Goal: Find specific page/section: Find specific page/section

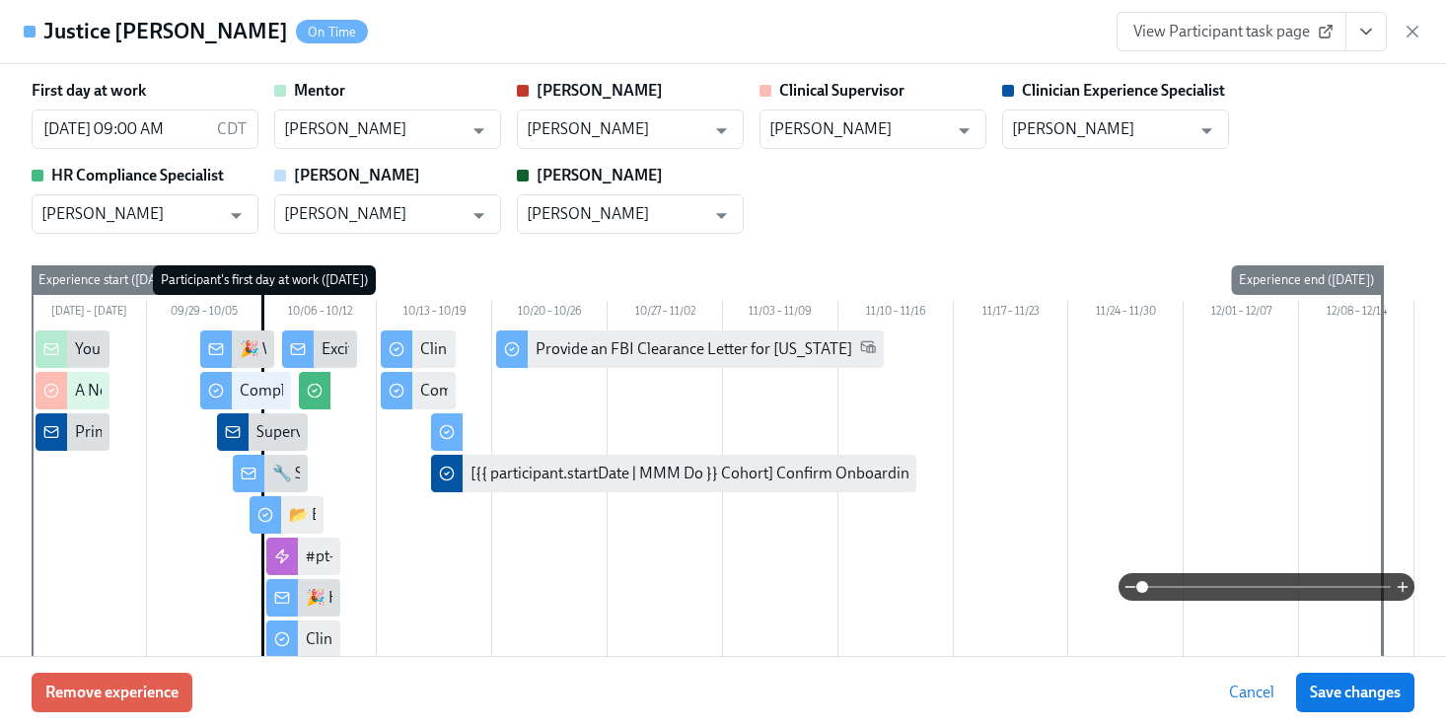
scroll to position [1551, 0]
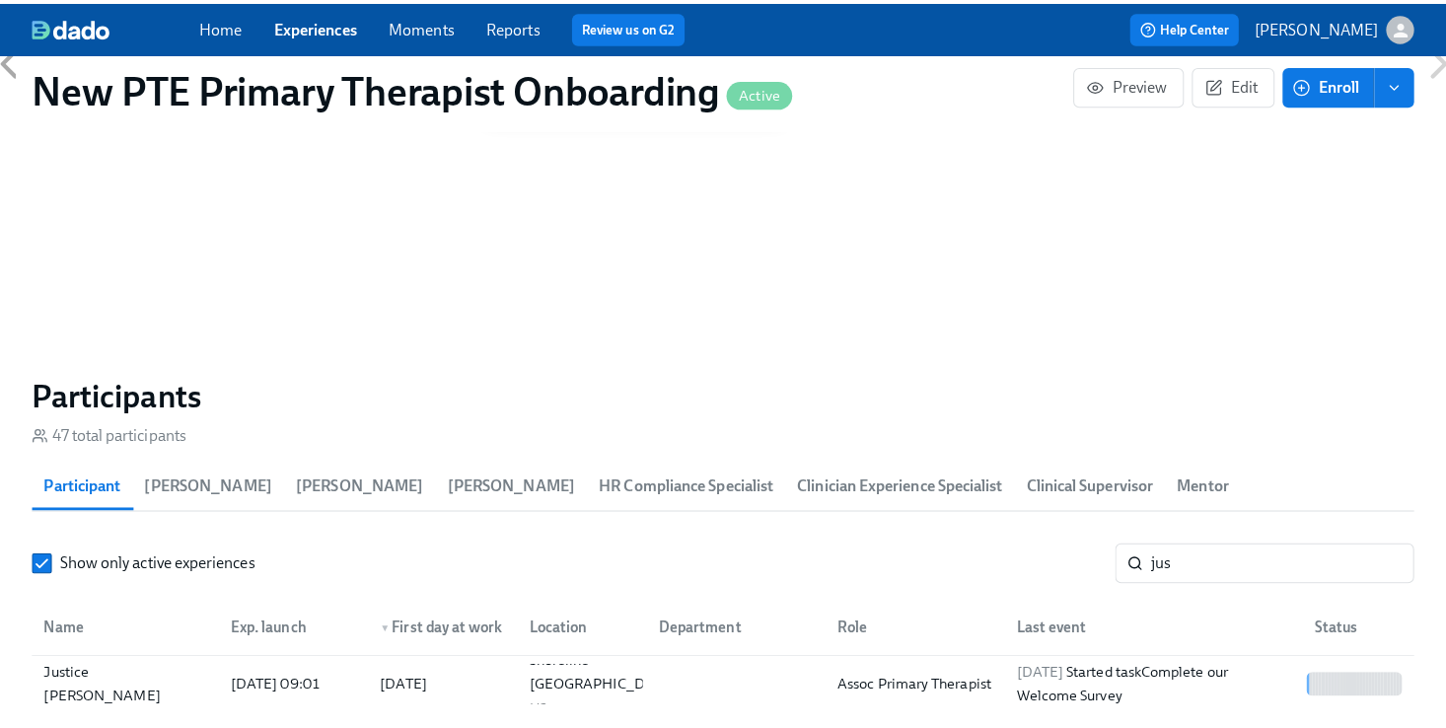
scroll to position [0, 16993]
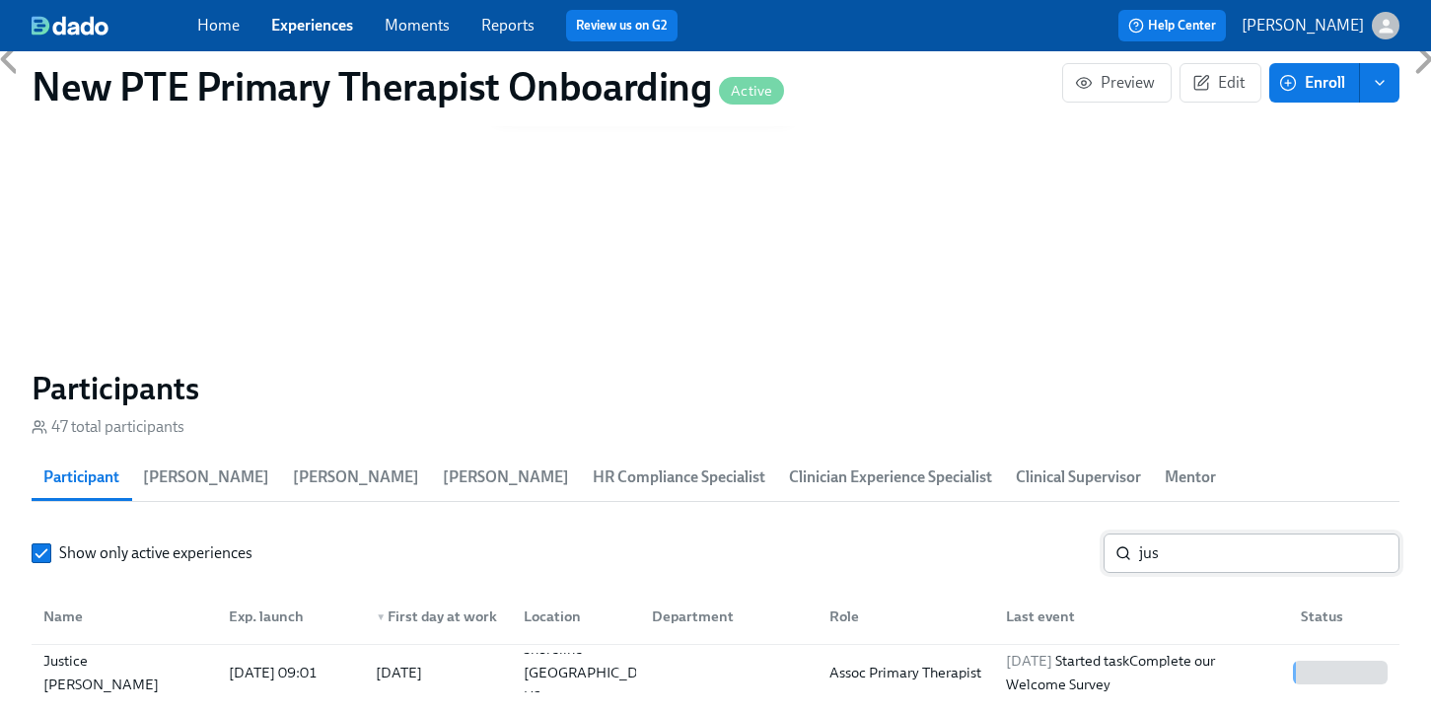
click at [1287, 534] on input "jus" at bounding box center [1269, 553] width 260 height 39
type input "j"
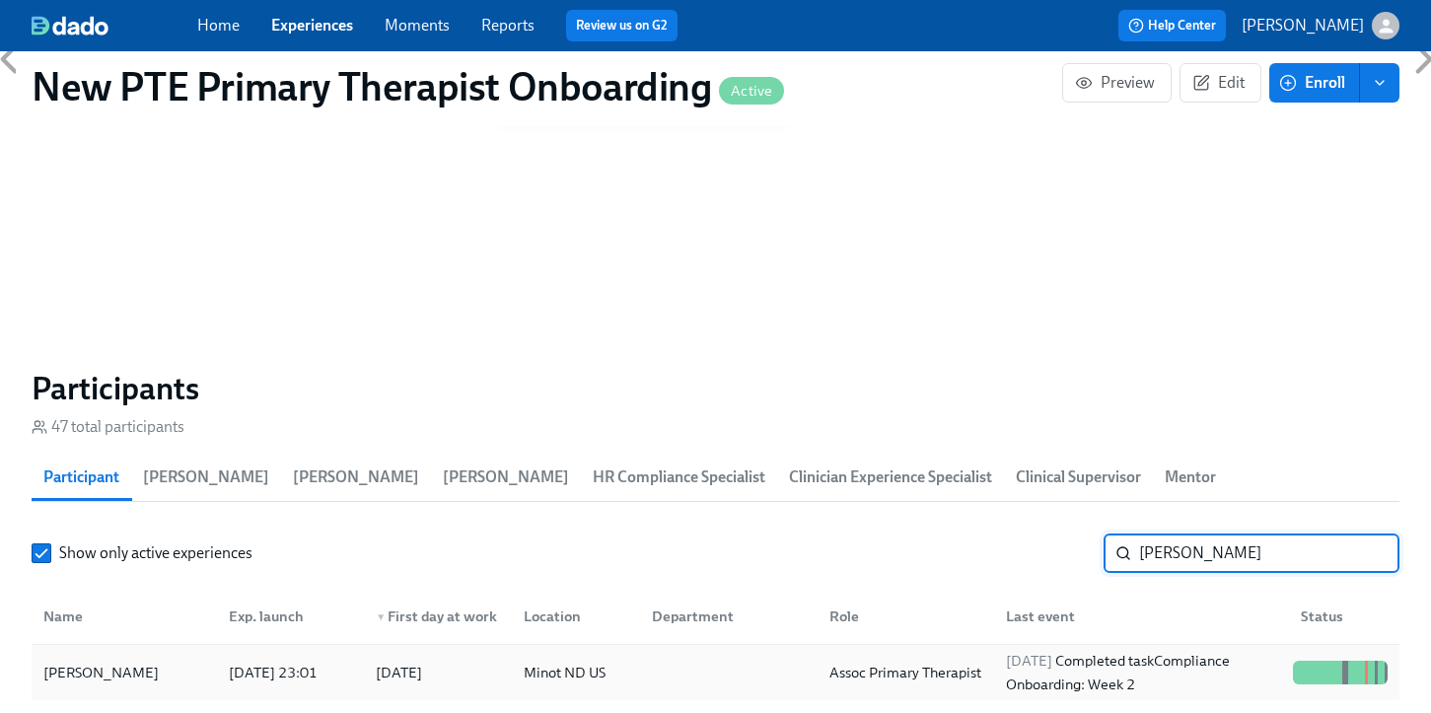
type input "[PERSON_NAME]"
click at [116, 661] on div "[PERSON_NAME]" at bounding box center [101, 673] width 131 height 24
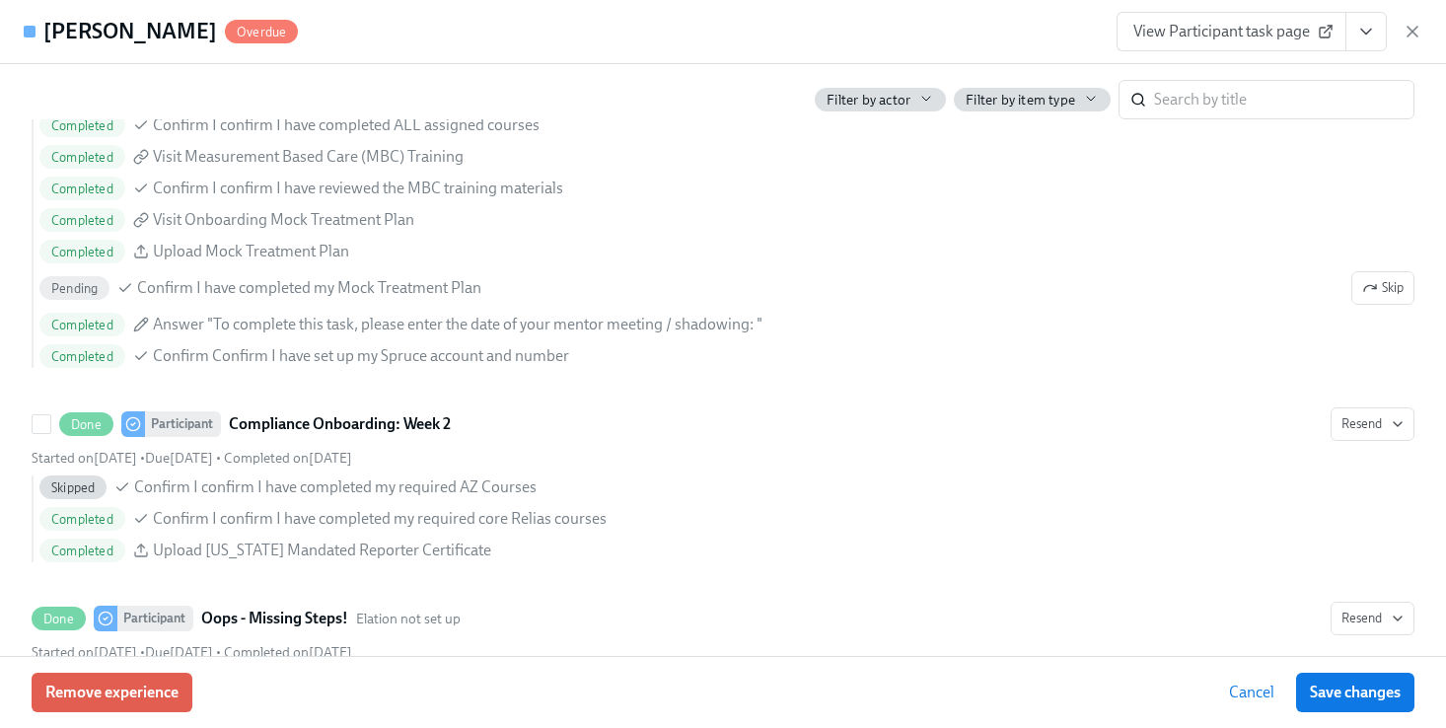
scroll to position [3385, 0]
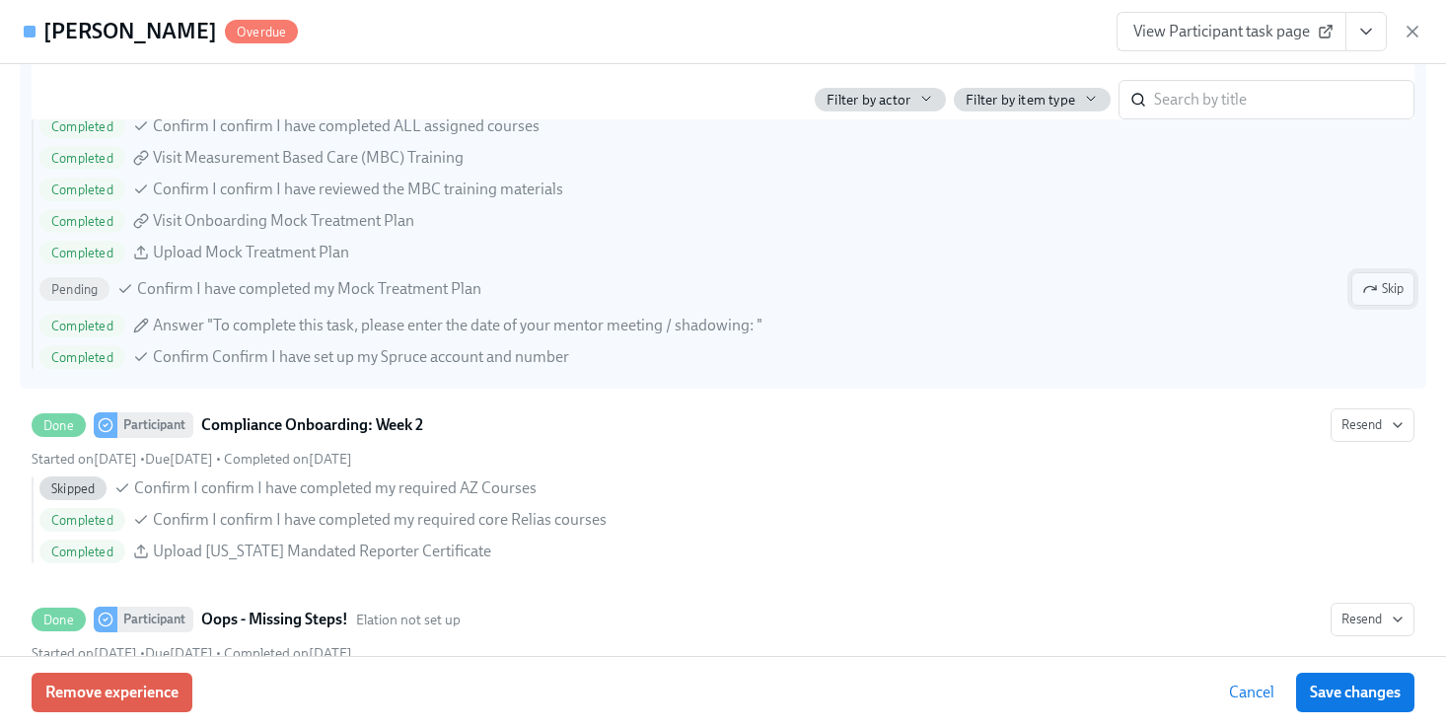
click at [1351, 282] on button "Skip" at bounding box center [1382, 289] width 63 height 34
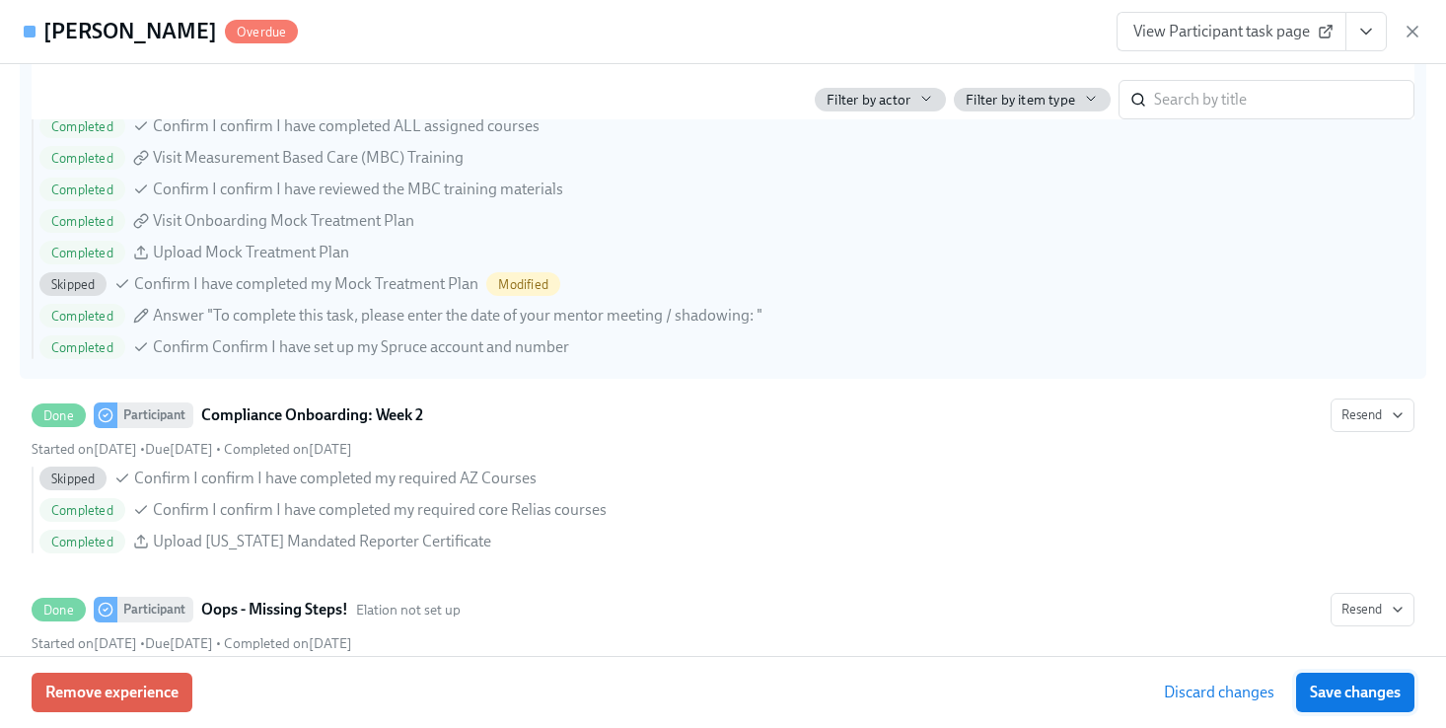
click at [1393, 685] on span "Save changes" at bounding box center [1355, 693] width 91 height 20
